Goal: Ask a question

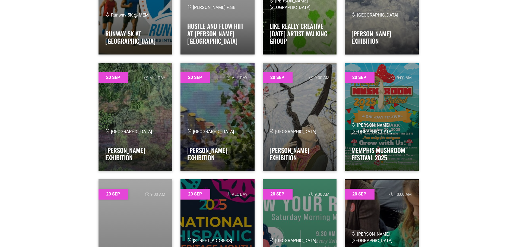
scroll to position [9666, 0]
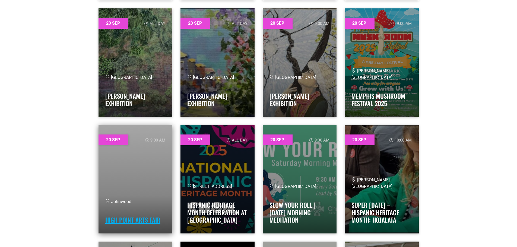
click at [143, 220] on link "High Point Arts Fair" at bounding box center [132, 220] width 55 height 9
click at [116, 140] on link at bounding box center [136, 179] width 74 height 109
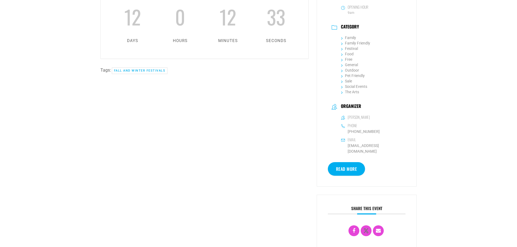
scroll to position [190, 0]
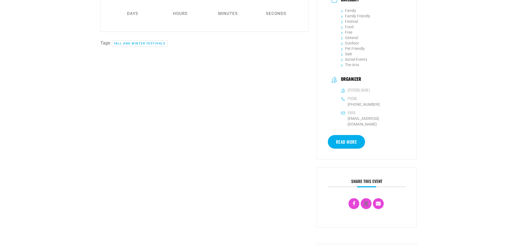
click at [348, 135] on link "Read More" at bounding box center [346, 142] width 37 height 14
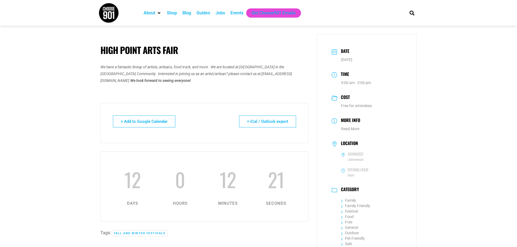
click at [235, 12] on div "Events" at bounding box center [237, 13] width 13 height 7
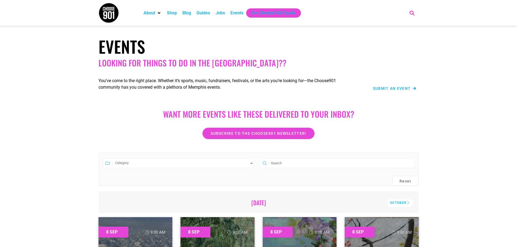
click at [412, 14] on icon "Search" at bounding box center [412, 12] width 9 height 9
type input "edit an event"
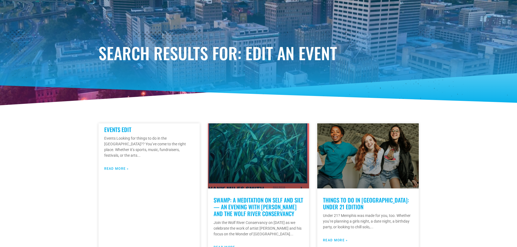
scroll to position [81, 0]
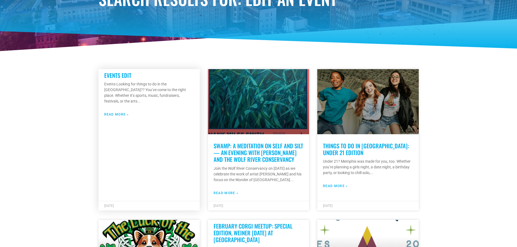
click at [120, 112] on link "Read More »" at bounding box center [116, 114] width 25 height 5
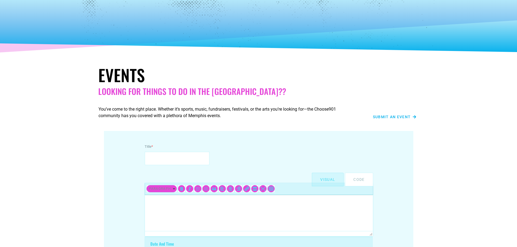
select select
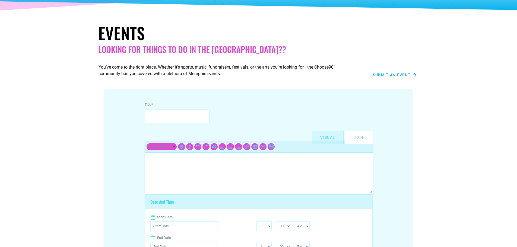
scroll to position [15, 0]
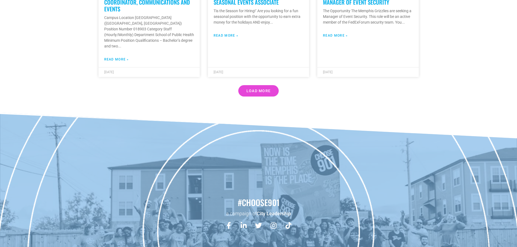
scroll to position [1611, 0]
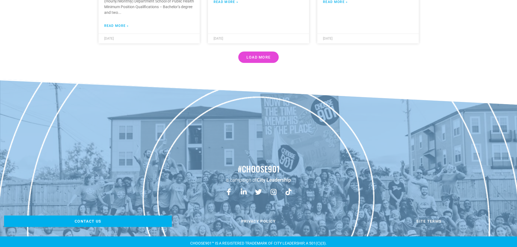
click at [90, 220] on span "Contact us" at bounding box center [88, 222] width 27 height 4
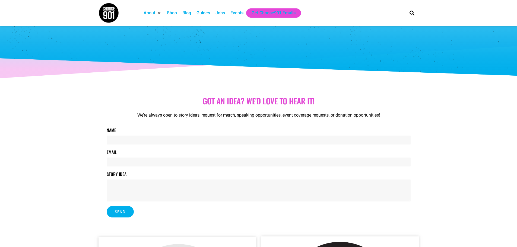
click at [237, 13] on div "Events" at bounding box center [237, 13] width 13 height 7
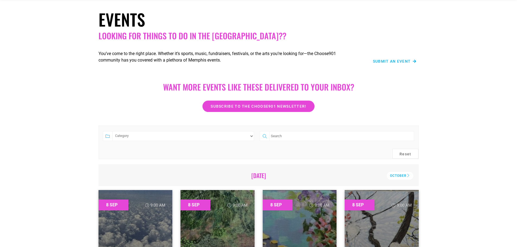
scroll to position [54, 0]
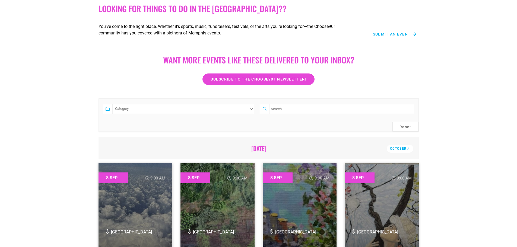
click at [405, 109] on input "search" at bounding box center [341, 109] width 145 height 10
